Goal: Transaction & Acquisition: Purchase product/service

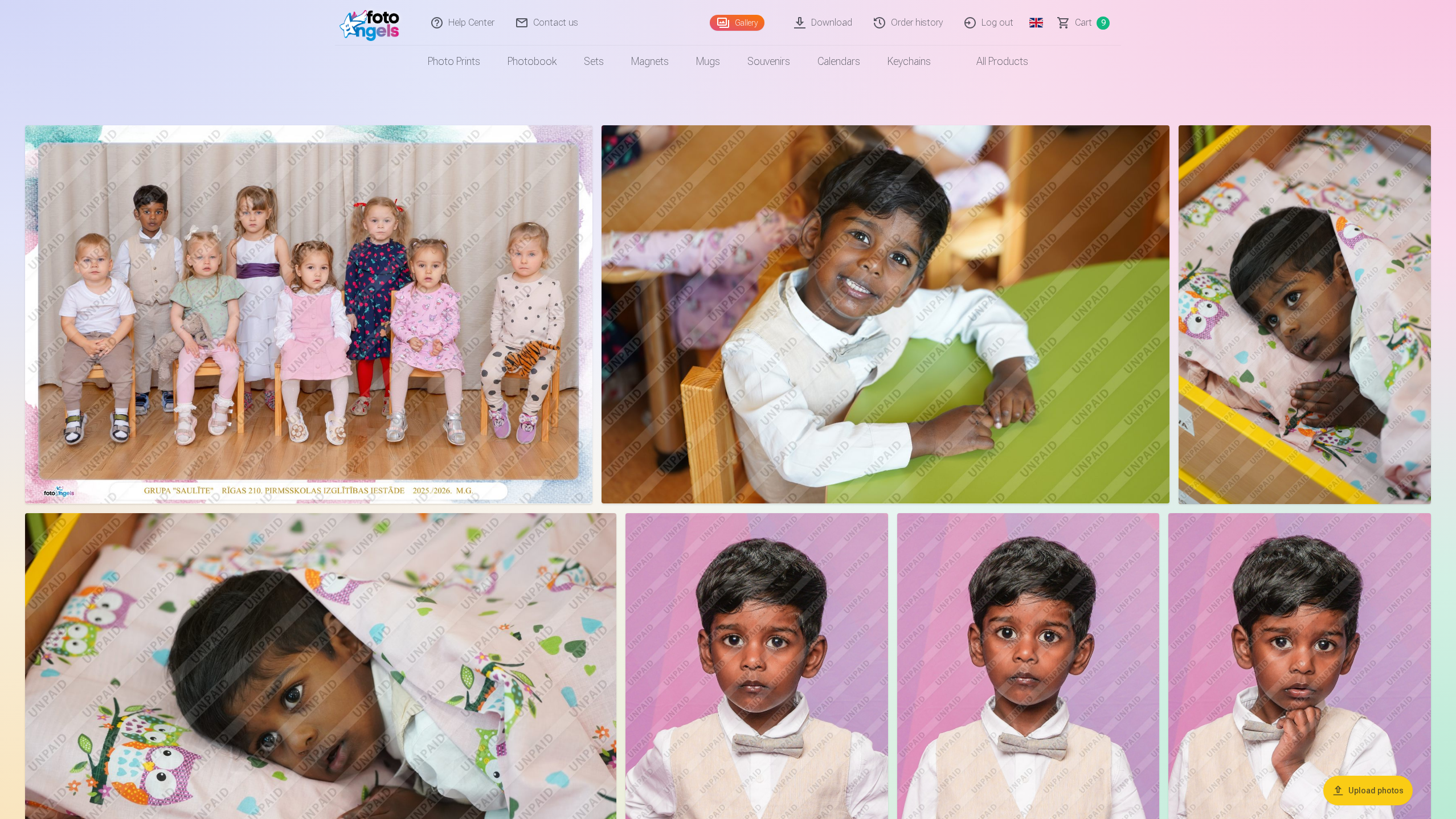
click at [833, 21] on link "Download" at bounding box center [824, 23] width 80 height 46
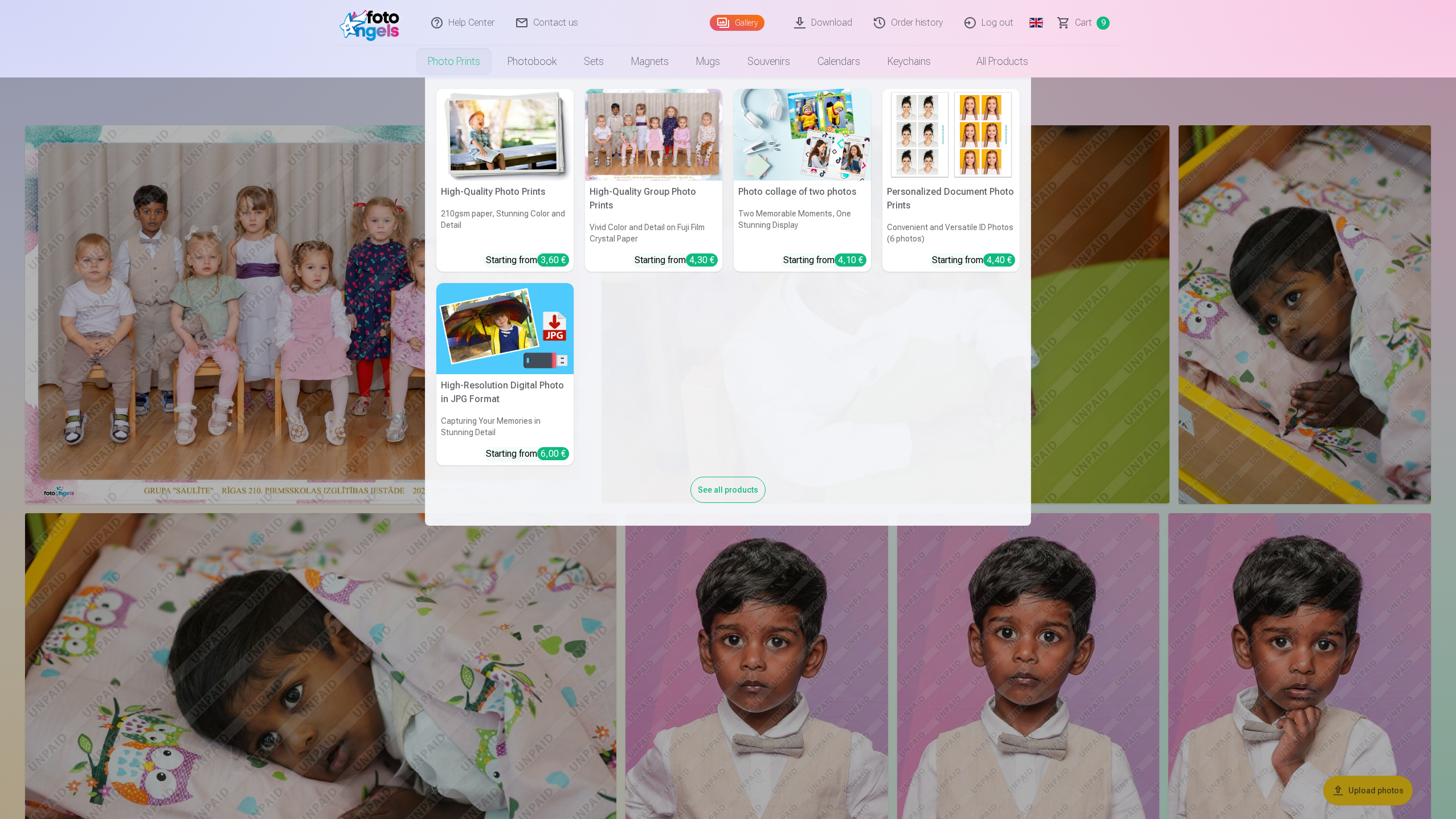
click at [462, 65] on link "Photo prints" at bounding box center [454, 62] width 80 height 32
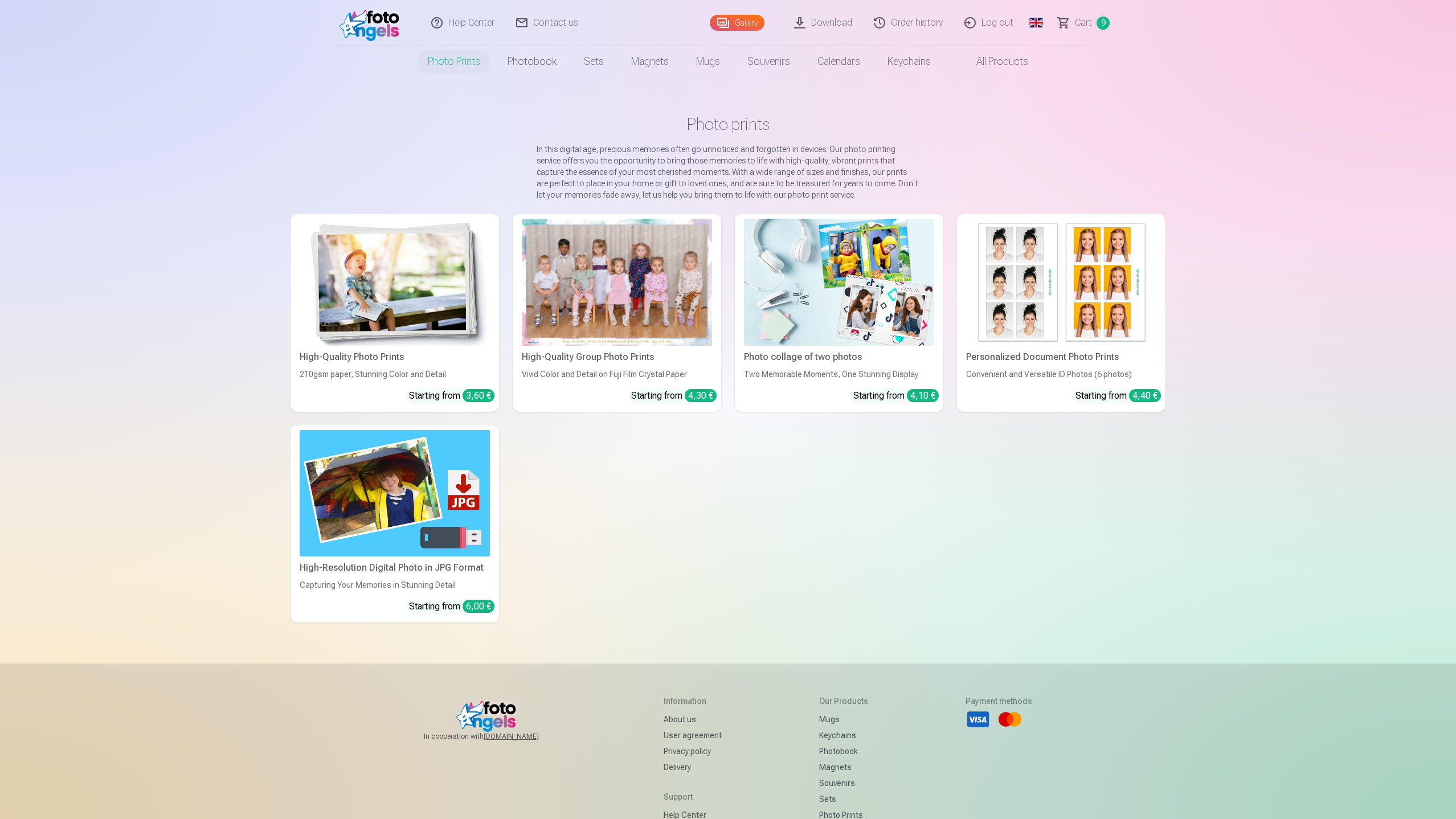
click at [378, 519] on img at bounding box center [394, 493] width 190 height 127
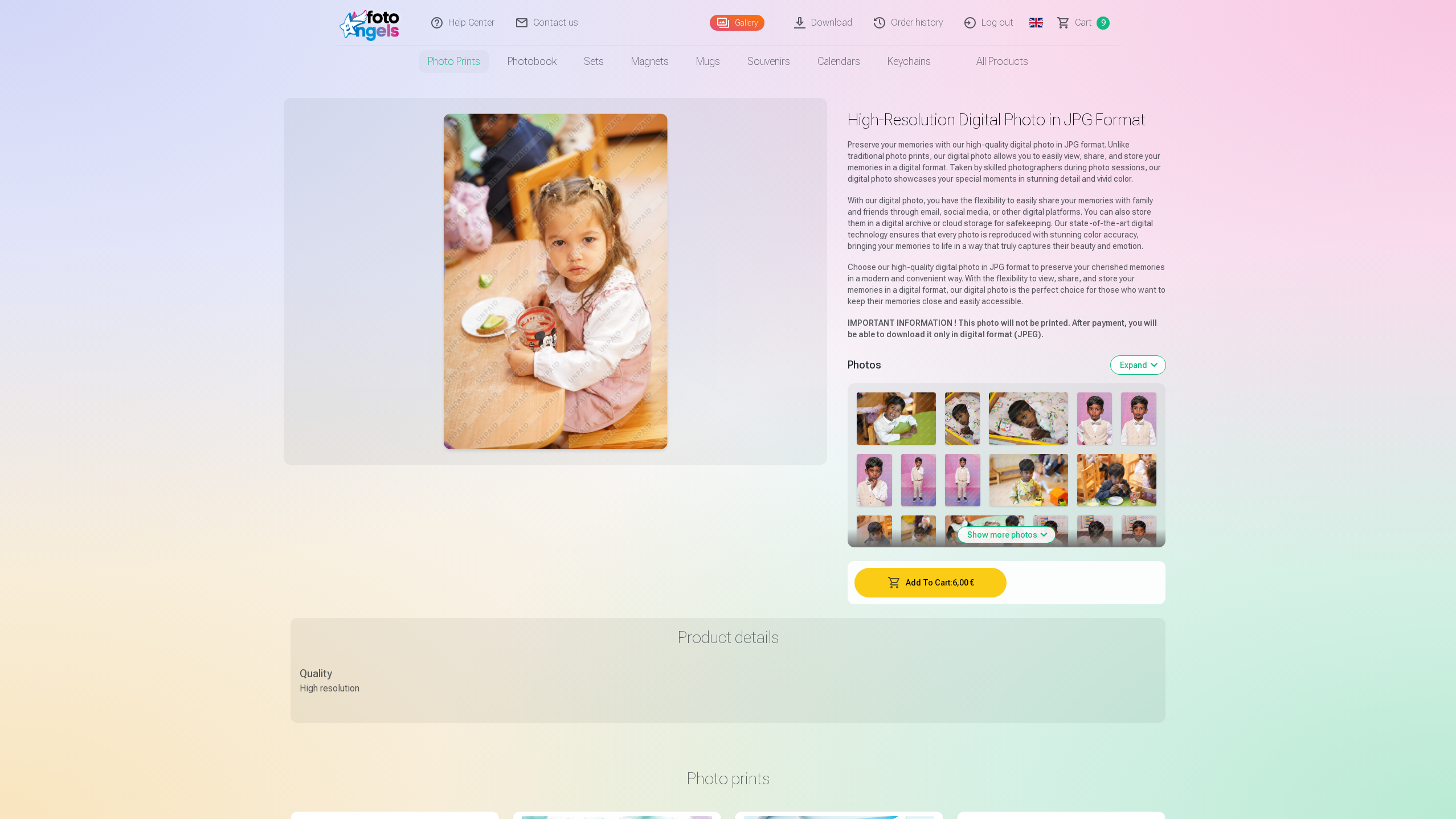
click at [969, 581] on button "Add To Cart : 6,00 €" at bounding box center [930, 583] width 152 height 30
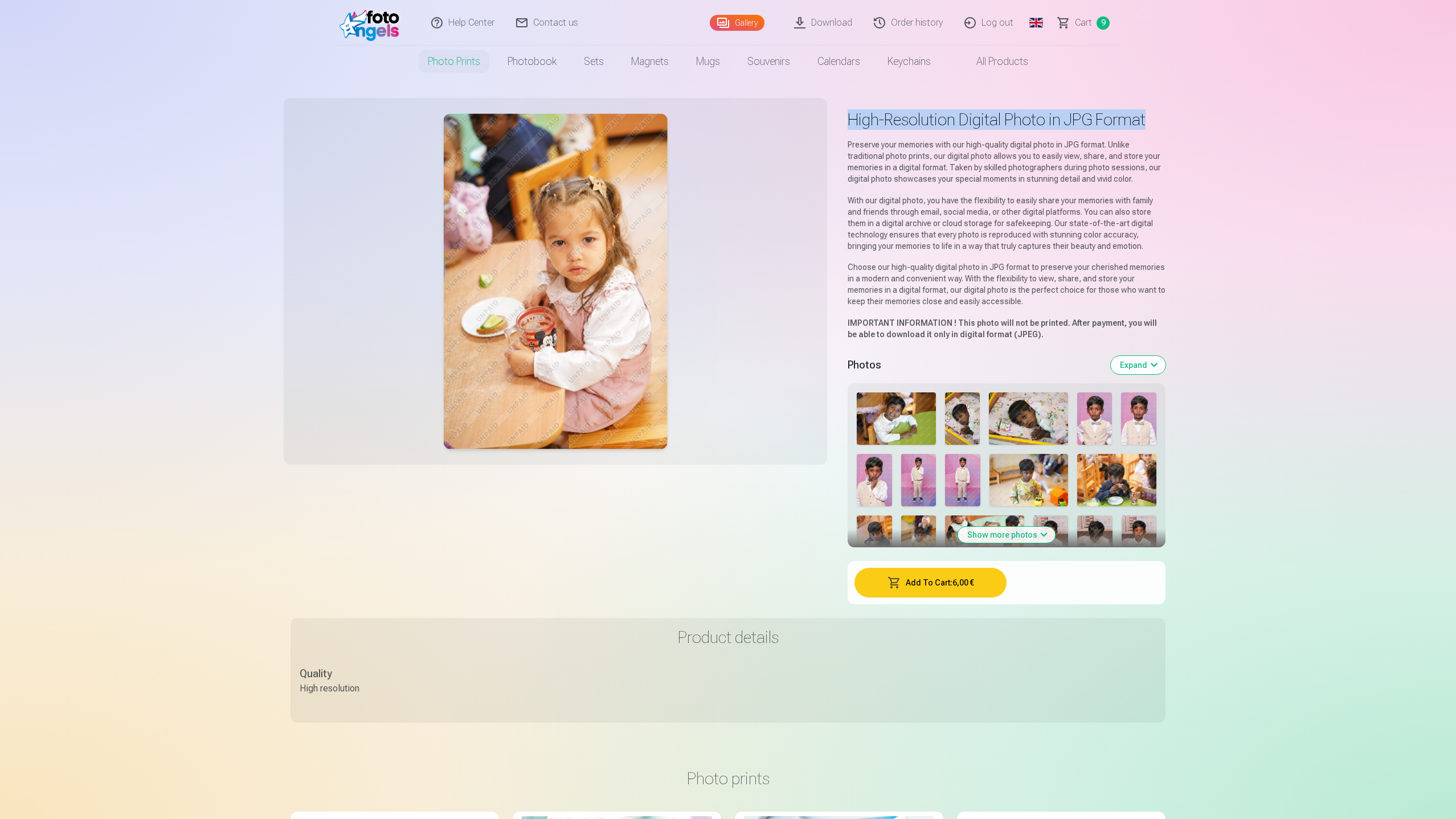
drag, startPoint x: 1161, startPoint y: 119, endPoint x: 840, endPoint y: 119, distance: 321.0
click at [840, 119] on div "High-Resolution Digital Photo in JPG Format Preserve your memories with our hig…" at bounding box center [728, 361] width 875 height 513
copy h1 "High-Resolution Digital Photo in JPG Format"
